Goal: Information Seeking & Learning: Learn about a topic

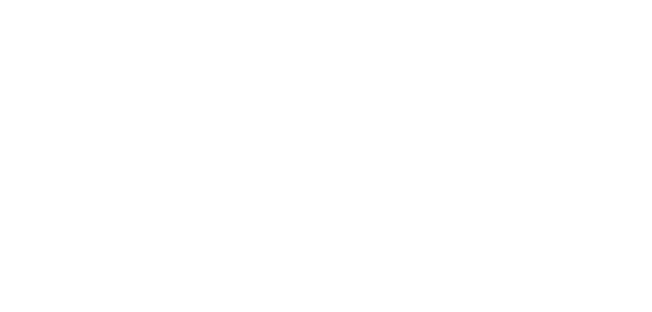
click at [94, 21] on div "Search & Filter Toolbar -759 Days -2 Hours -29 Minutes -7 Seconds Until Launch.…" at bounding box center [326, 11] width 652 height 22
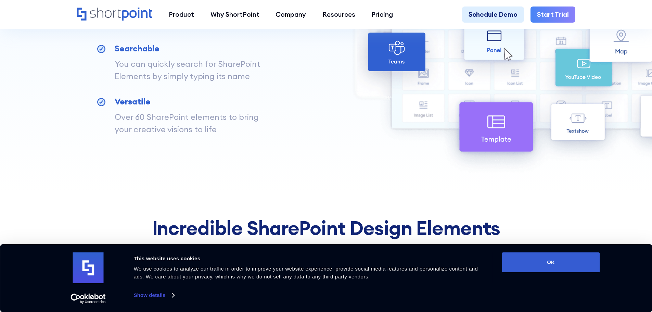
scroll to position [547, 0]
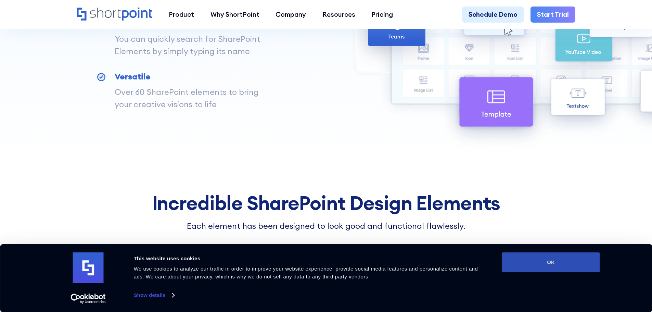
click at [516, 257] on button "OK" at bounding box center [551, 262] width 98 height 20
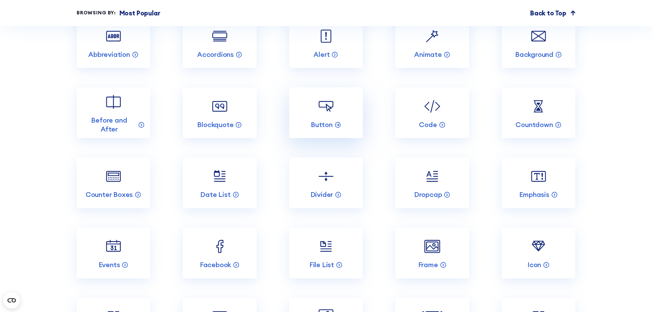
scroll to position [889, 0]
click at [549, 198] on p "Emphasis" at bounding box center [534, 193] width 30 height 9
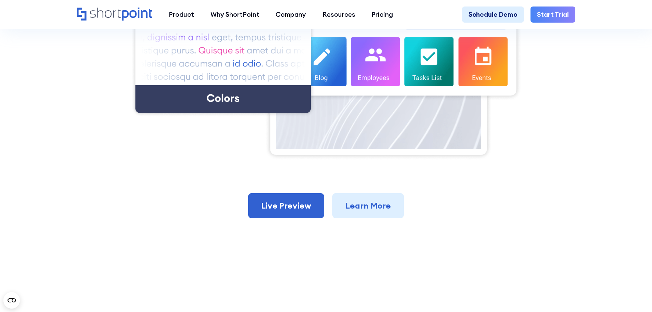
scroll to position [410, 0]
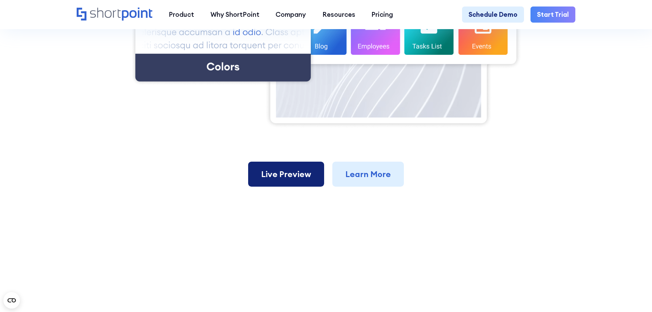
click at [308, 187] on link "Live Preview" at bounding box center [286, 173] width 76 height 25
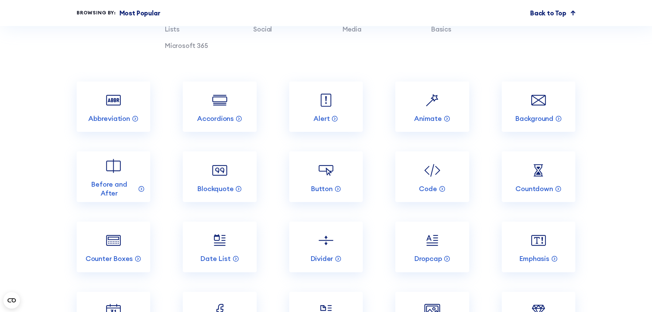
scroll to position [821, 0]
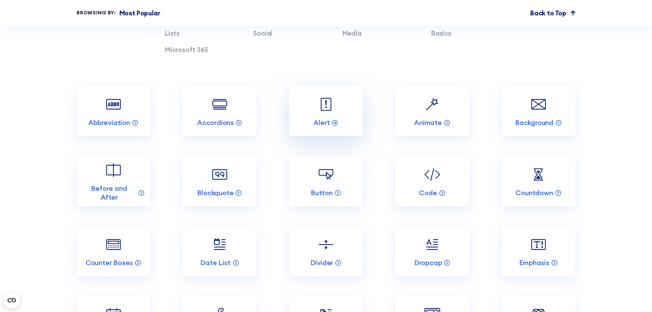
click at [315, 116] on link "Alert" at bounding box center [326, 111] width 74 height 51
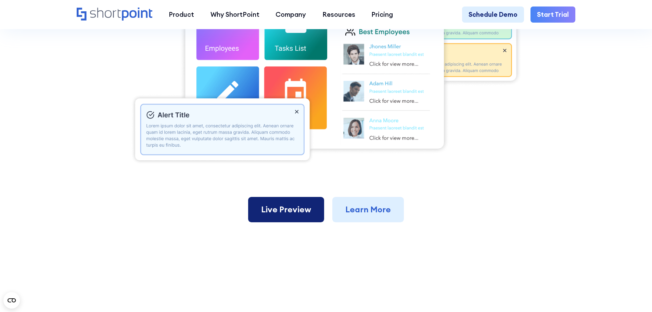
scroll to position [342, 0]
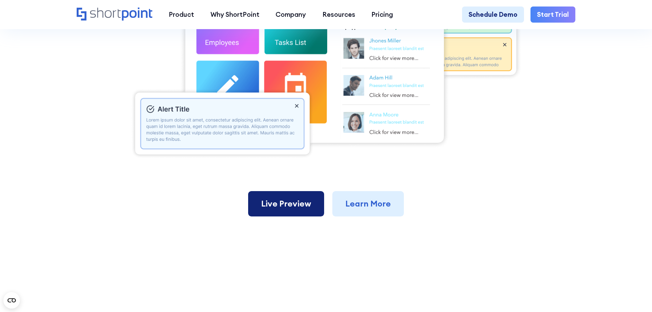
click at [278, 203] on link "Live Preview" at bounding box center [286, 203] width 76 height 25
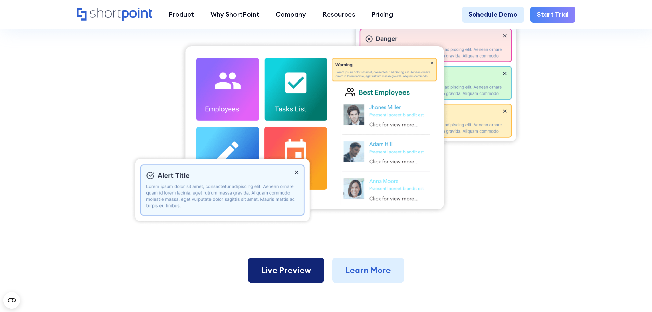
scroll to position [274, 0]
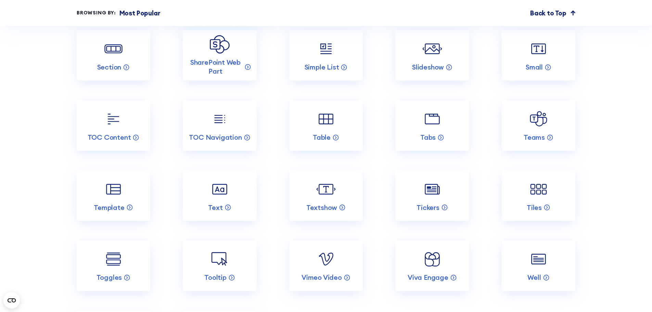
scroll to position [1471, 0]
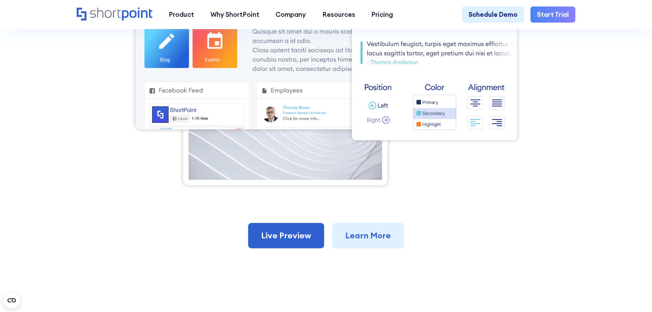
scroll to position [376, 0]
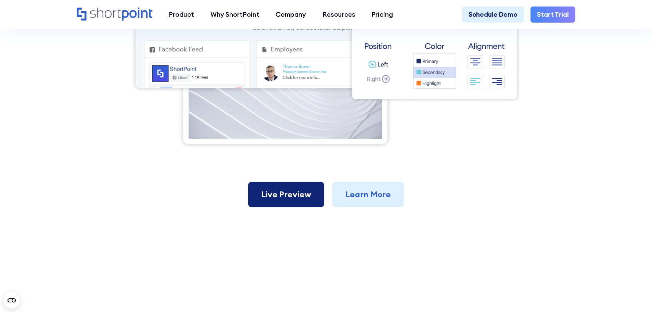
click at [295, 192] on link "Live Preview" at bounding box center [286, 194] width 76 height 25
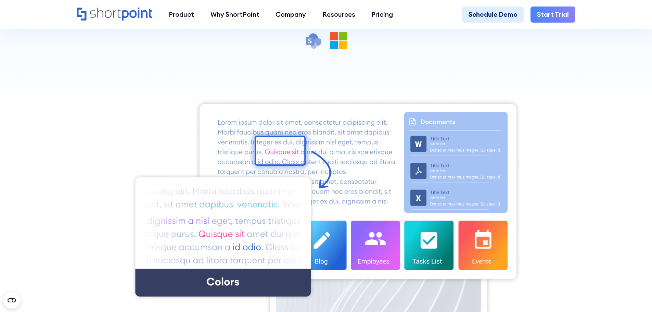
scroll to position [308, 0]
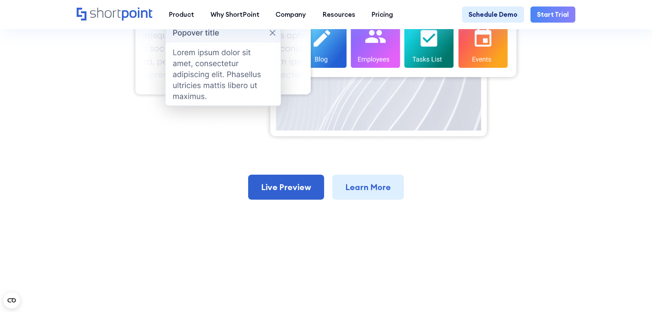
scroll to position [410, 0]
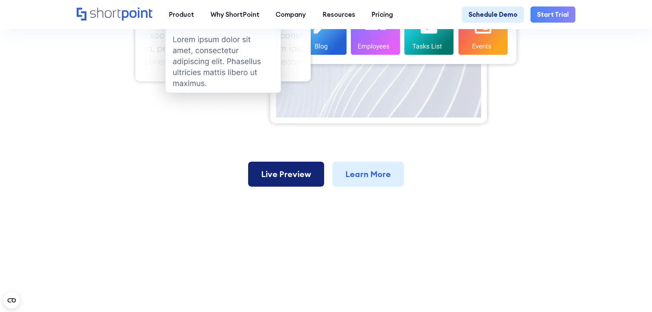
click at [251, 175] on link "Live Preview" at bounding box center [286, 173] width 76 height 25
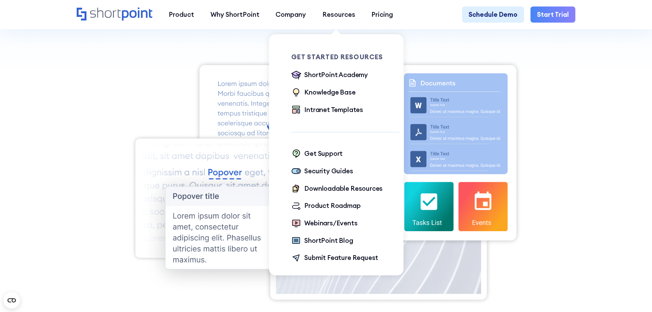
scroll to position [205, 0]
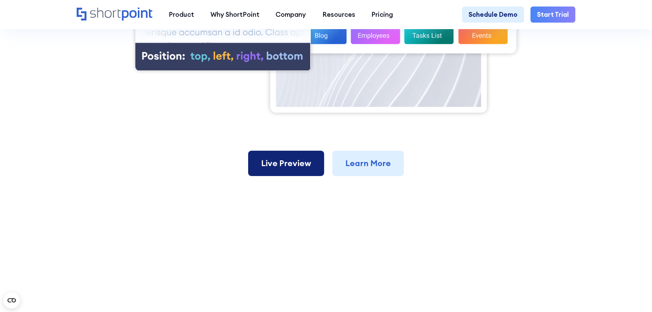
scroll to position [410, 0]
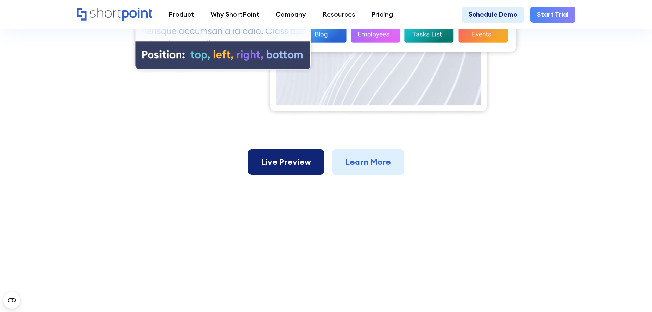
click at [287, 163] on link "Live Preview" at bounding box center [286, 161] width 76 height 25
